Goal: Transaction & Acquisition: Subscribe to service/newsletter

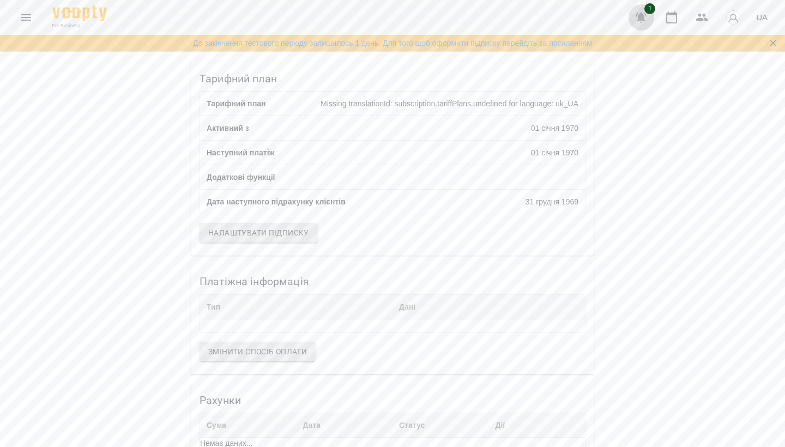
click at [638, 19] on icon "button" at bounding box center [640, 17] width 13 height 13
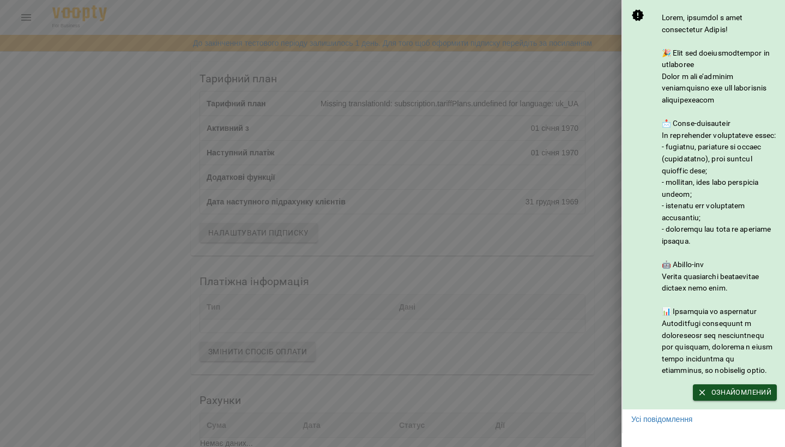
scroll to position [12, 0]
click at [737, 398] on span "Ознайомлений" at bounding box center [734, 392] width 73 height 12
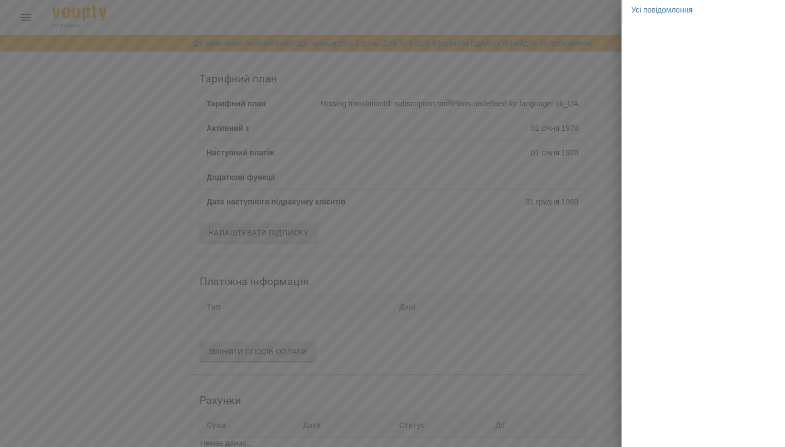
scroll to position [0, 0]
click at [536, 63] on div at bounding box center [392, 223] width 785 height 447
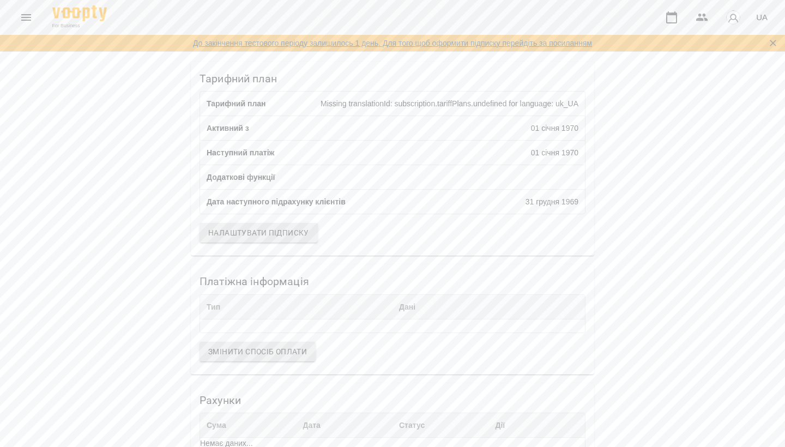
click at [568, 41] on link "До закінчення тестового періоду залишилось 1 день. Для того щоб оформити підпис…" at bounding box center [392, 43] width 399 height 11
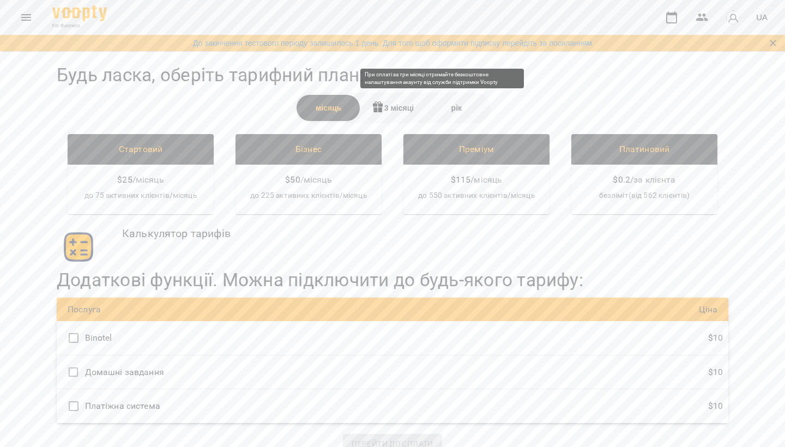
click at [390, 110] on div "3 місяці" at bounding box center [392, 108] width 64 height 26
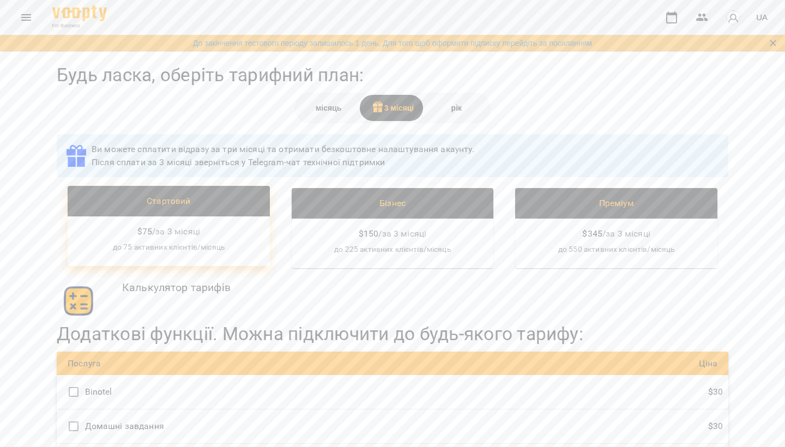
click at [217, 242] on p "до 75 активних клієнтів/місяць" at bounding box center [168, 247] width 185 height 11
click at [214, 216] on div "$ 75 / за 3 місяці до 75 активних клієнтів/місяць" at bounding box center [169, 241] width 202 height 50
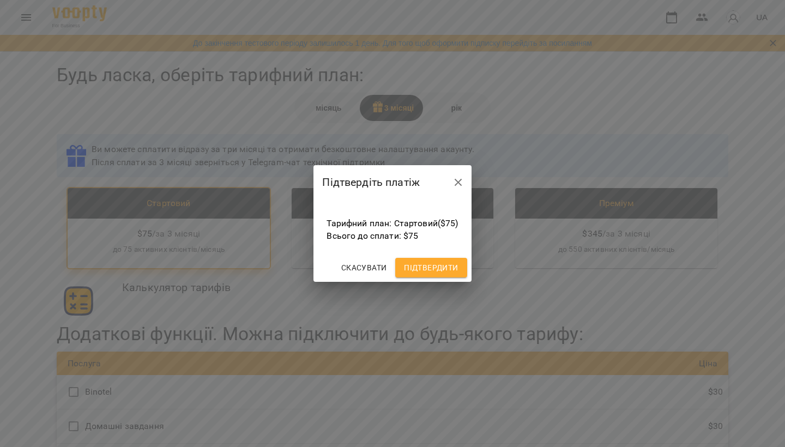
click at [442, 268] on span "Підтвердити" at bounding box center [431, 267] width 54 height 13
